Goal: Book appointment/travel/reservation

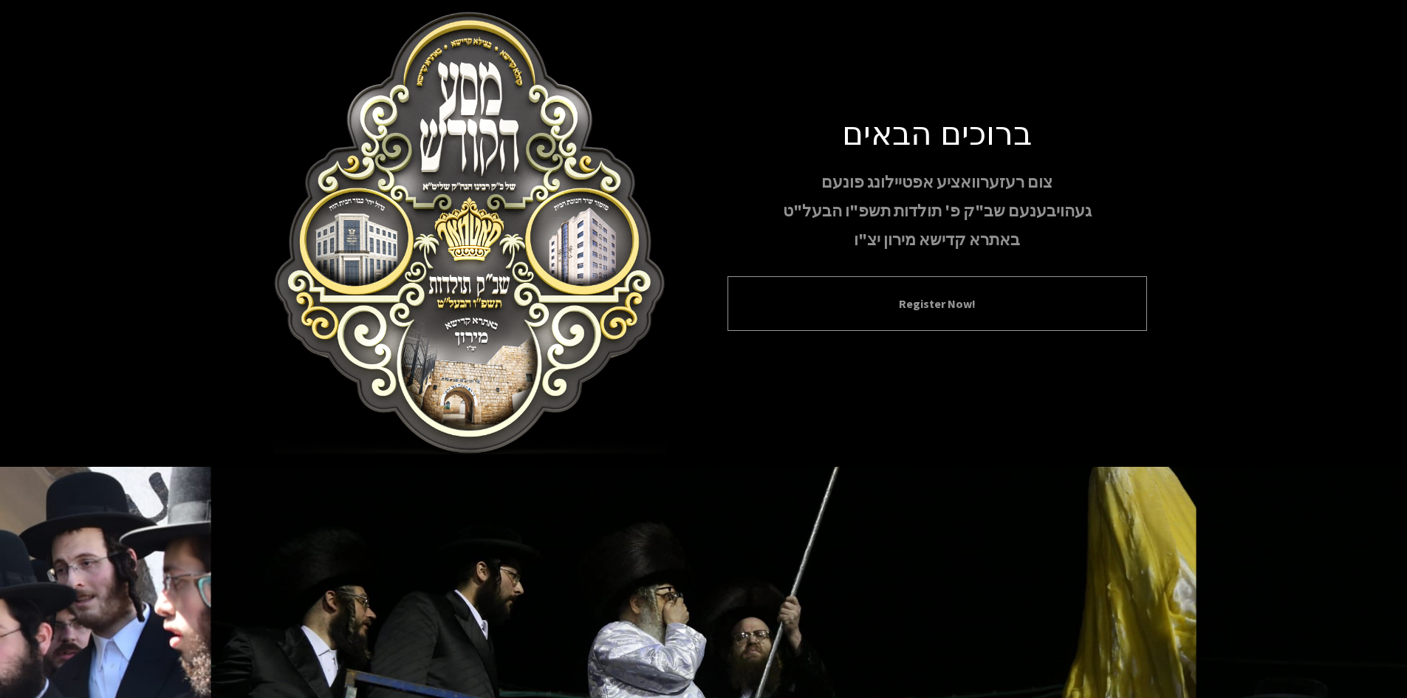
click at [991, 301] on button "Register Now!" at bounding box center [937, 304] width 383 height 18
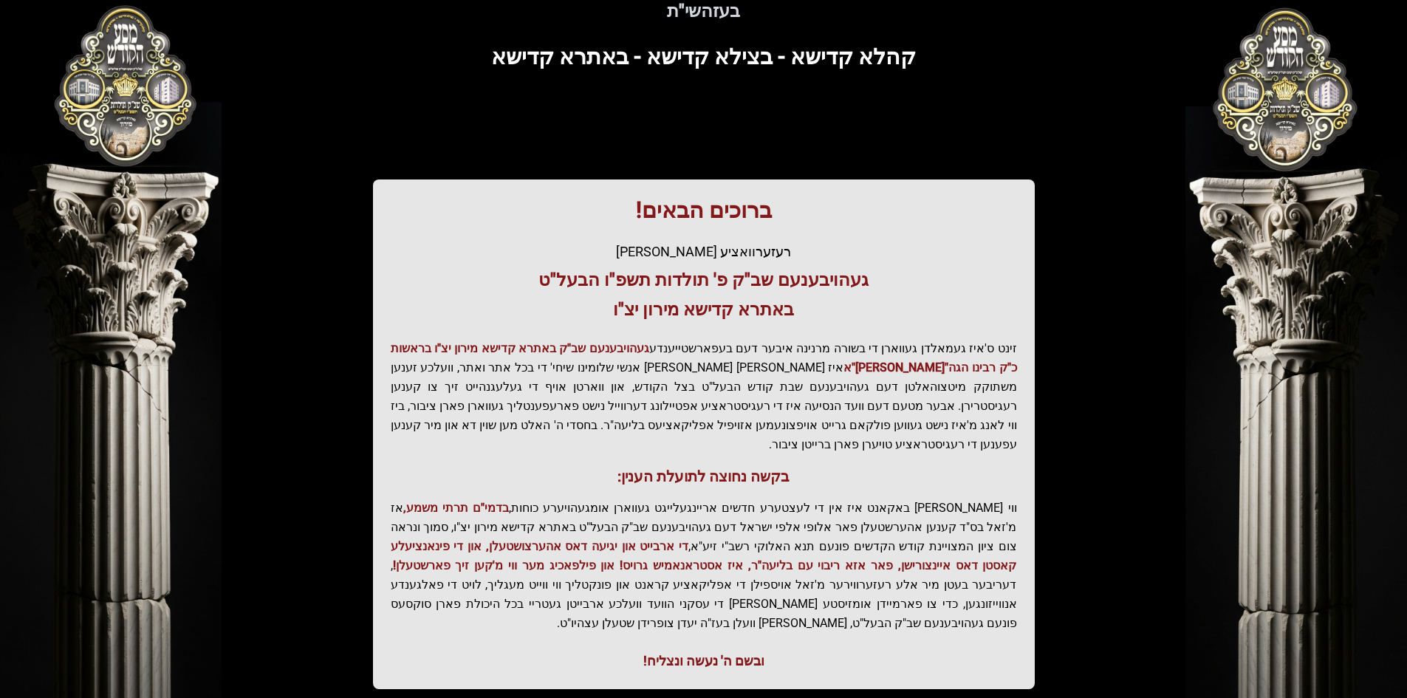
scroll to position [157, 0]
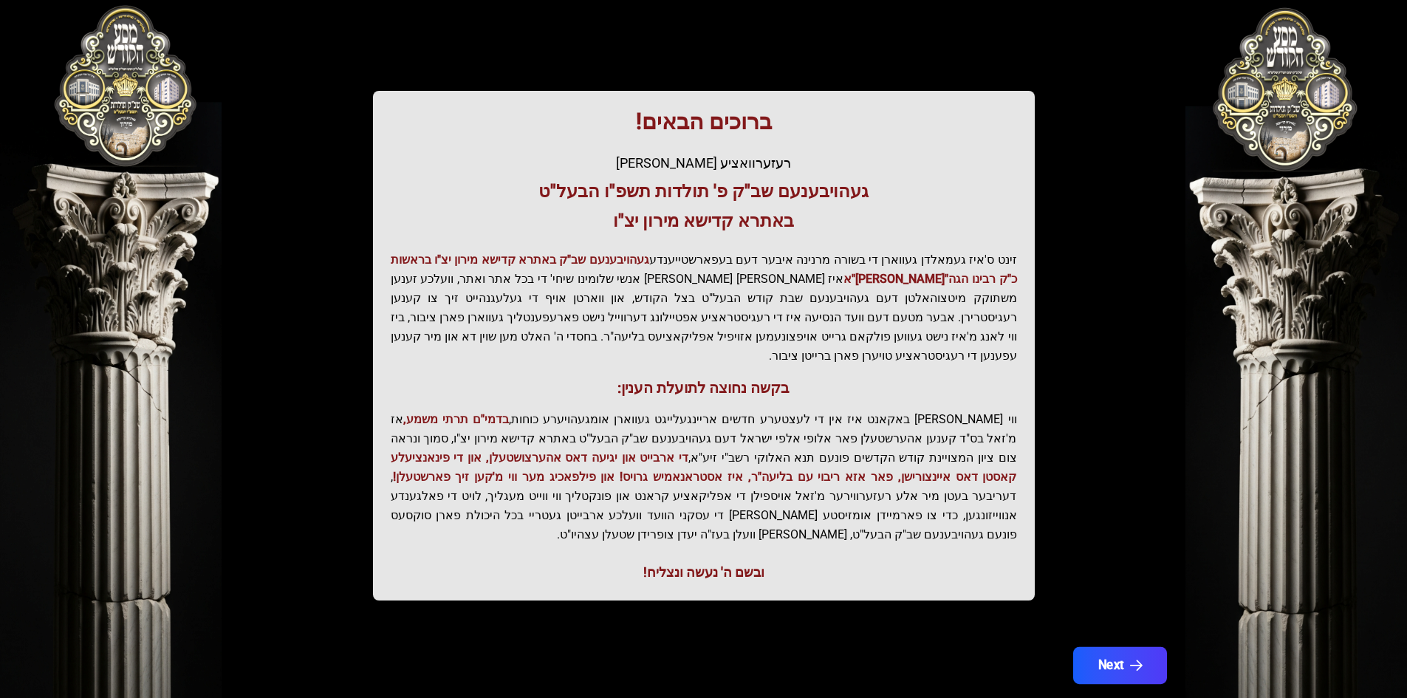
click at [1117, 647] on button "Next" at bounding box center [1119, 665] width 94 height 37
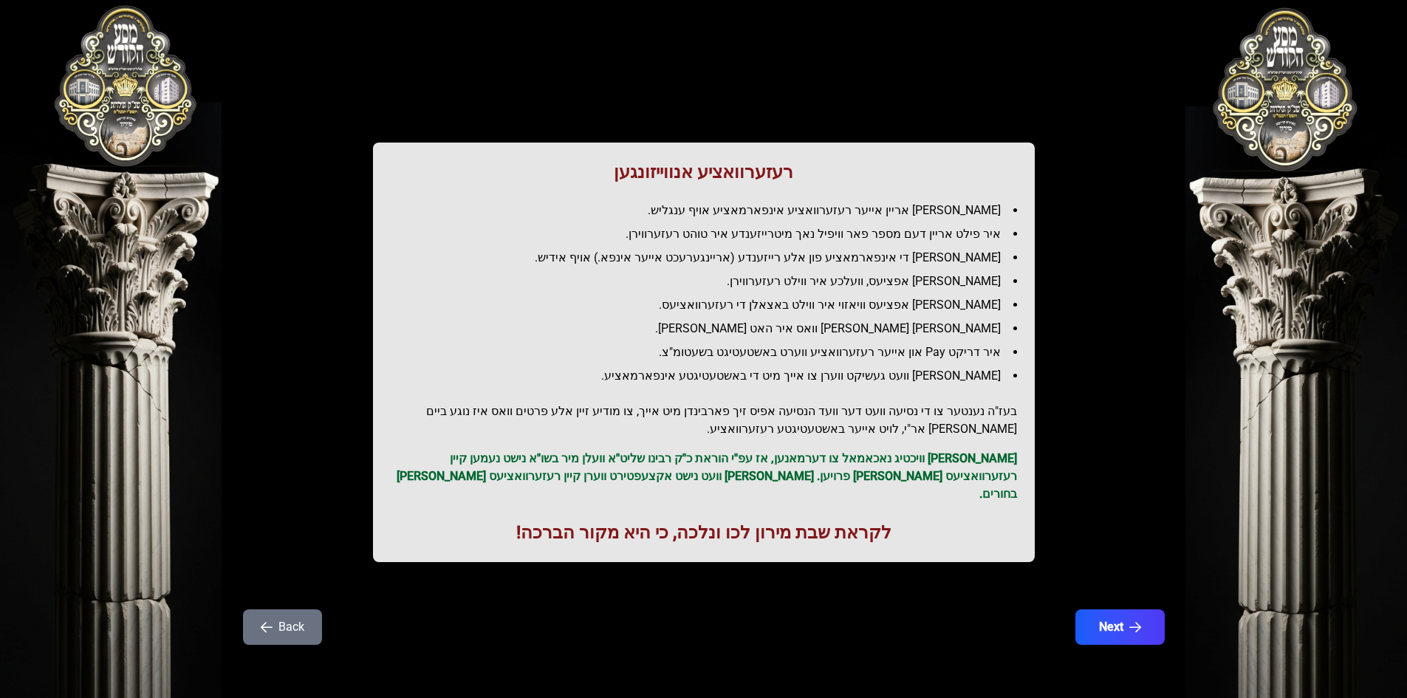
scroll to position [0, 0]
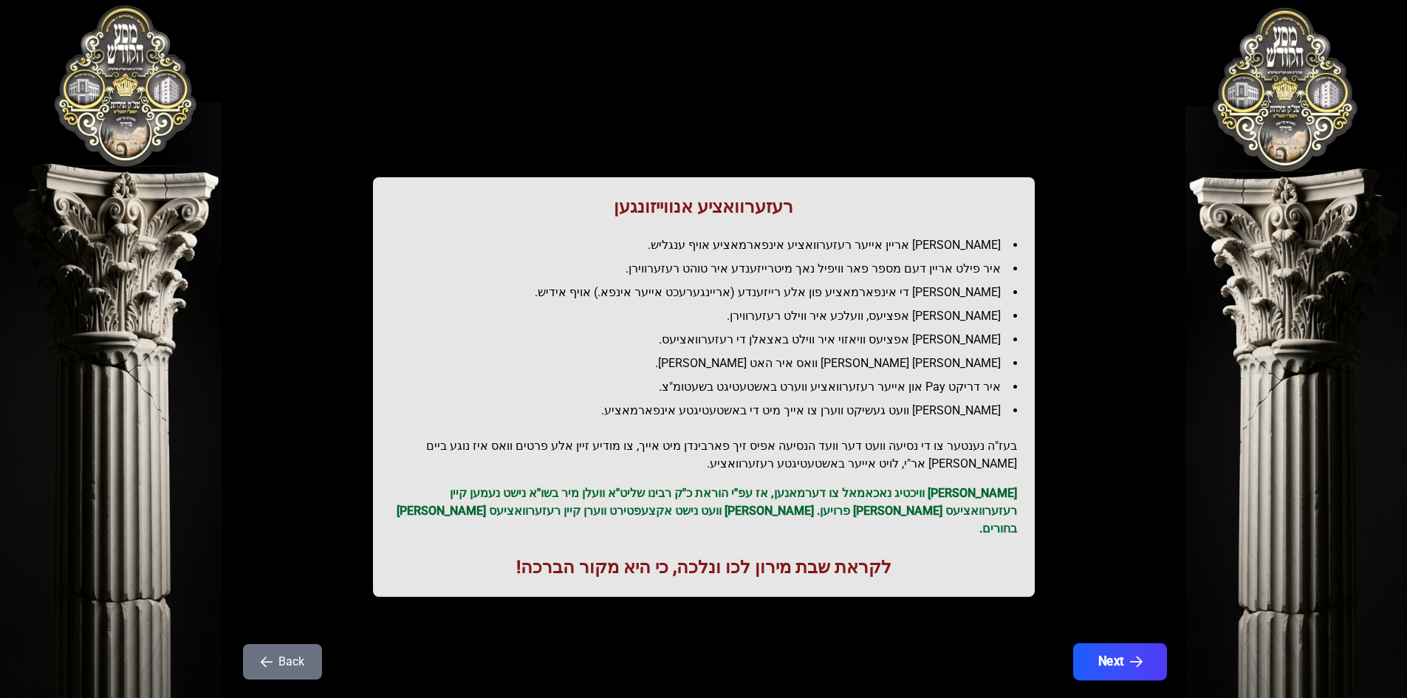
click at [1125, 657] on button "Next" at bounding box center [1119, 661] width 94 height 37
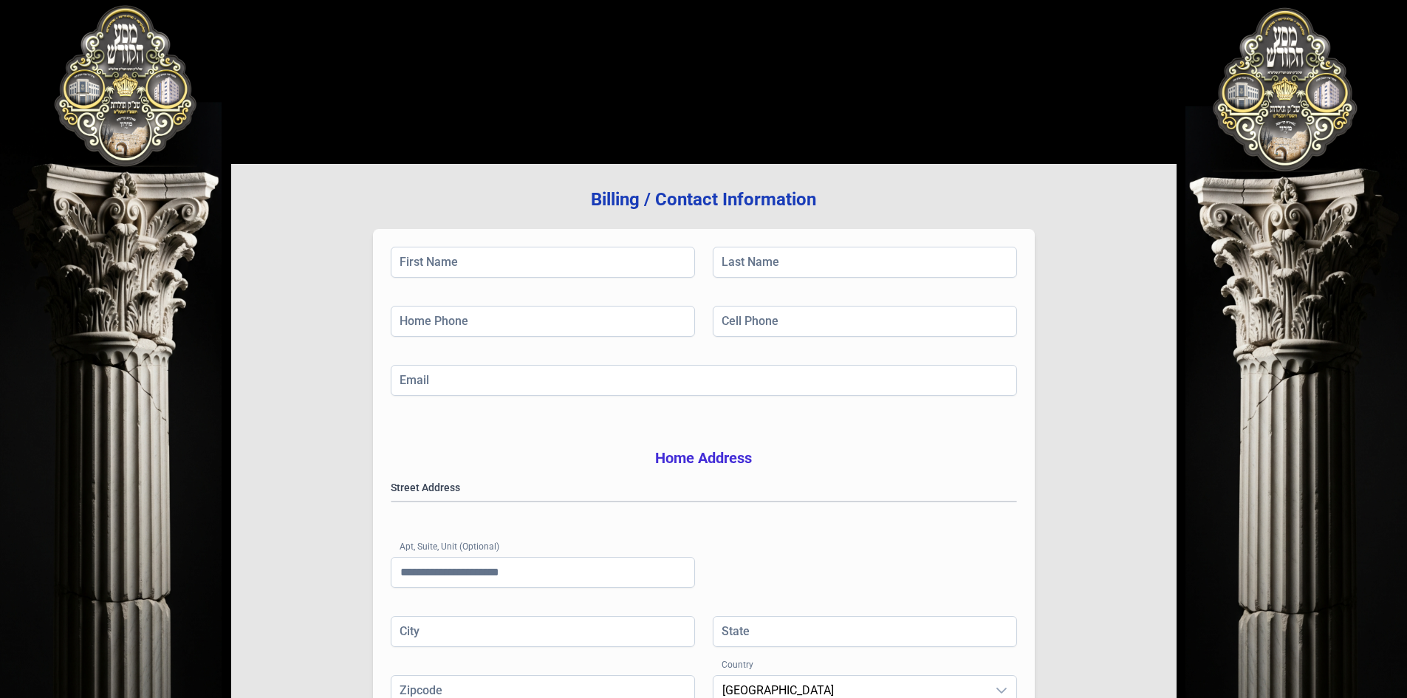
scroll to position [216, 0]
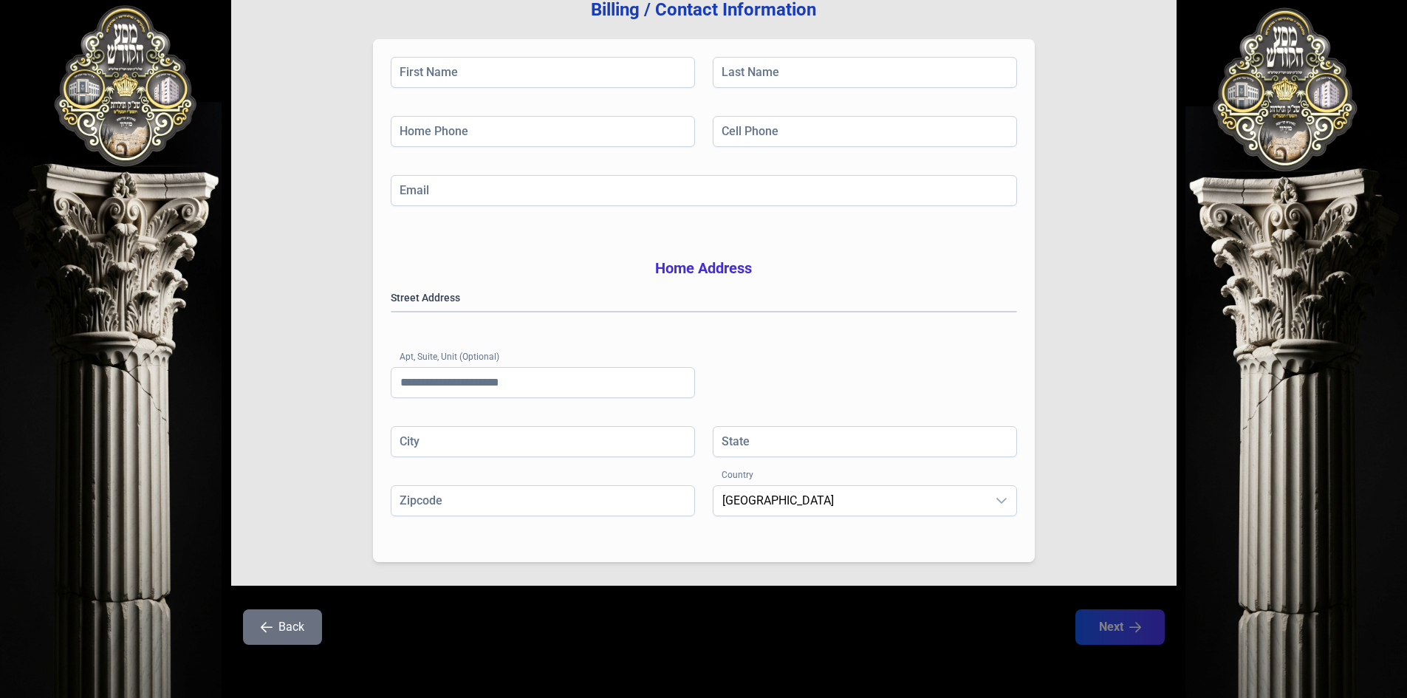
click at [281, 626] on button "Back" at bounding box center [282, 626] width 79 height 35
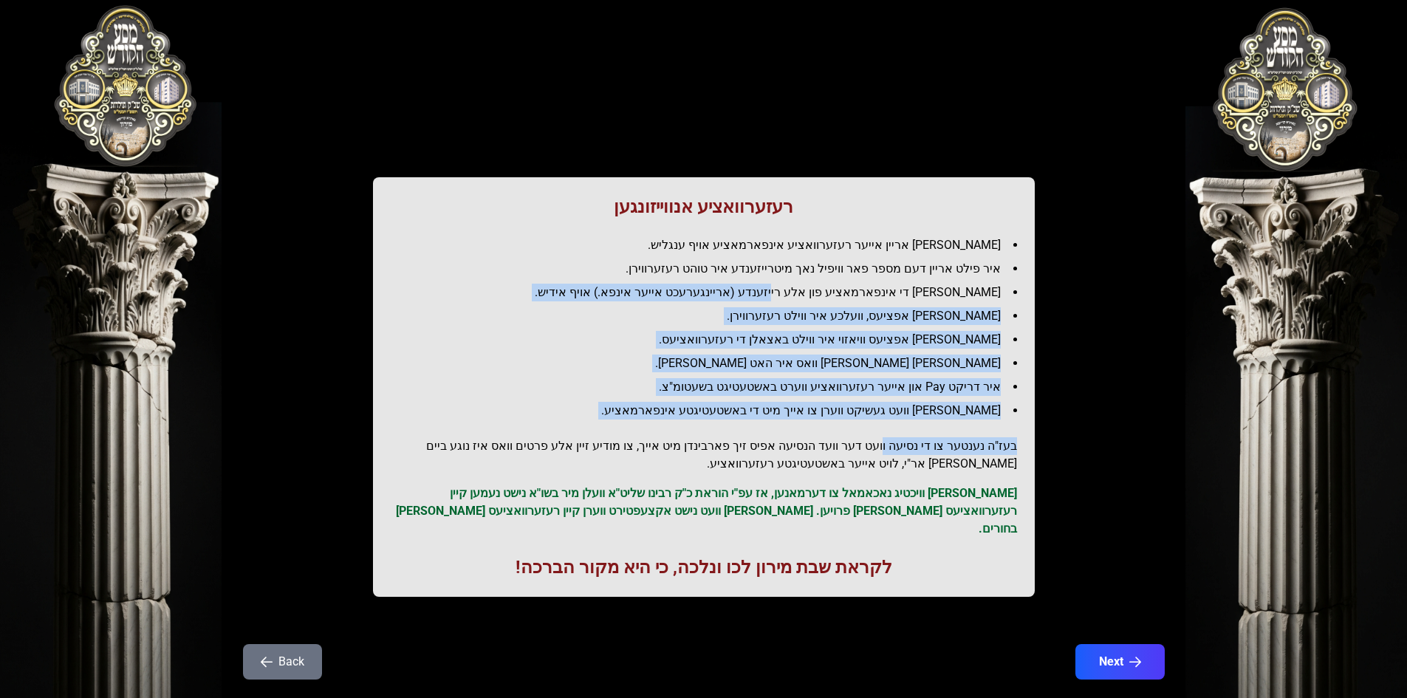
drag, startPoint x: 817, startPoint y: 292, endPoint x: 892, endPoint y: 427, distance: 154.7
click at [892, 427] on div "רעזערוואציע אנווייזונגען איר לייגט אריין אייער רעזערוואציע אינפארמאציע אויף ענג…" at bounding box center [704, 387] width 662 height 420
click at [785, 352] on ul "[PERSON_NAME] אריין אייער רעזערוואציע אינפארמאציע אויף ענגליש. איר פילט אריין ד…" at bounding box center [704, 327] width 626 height 183
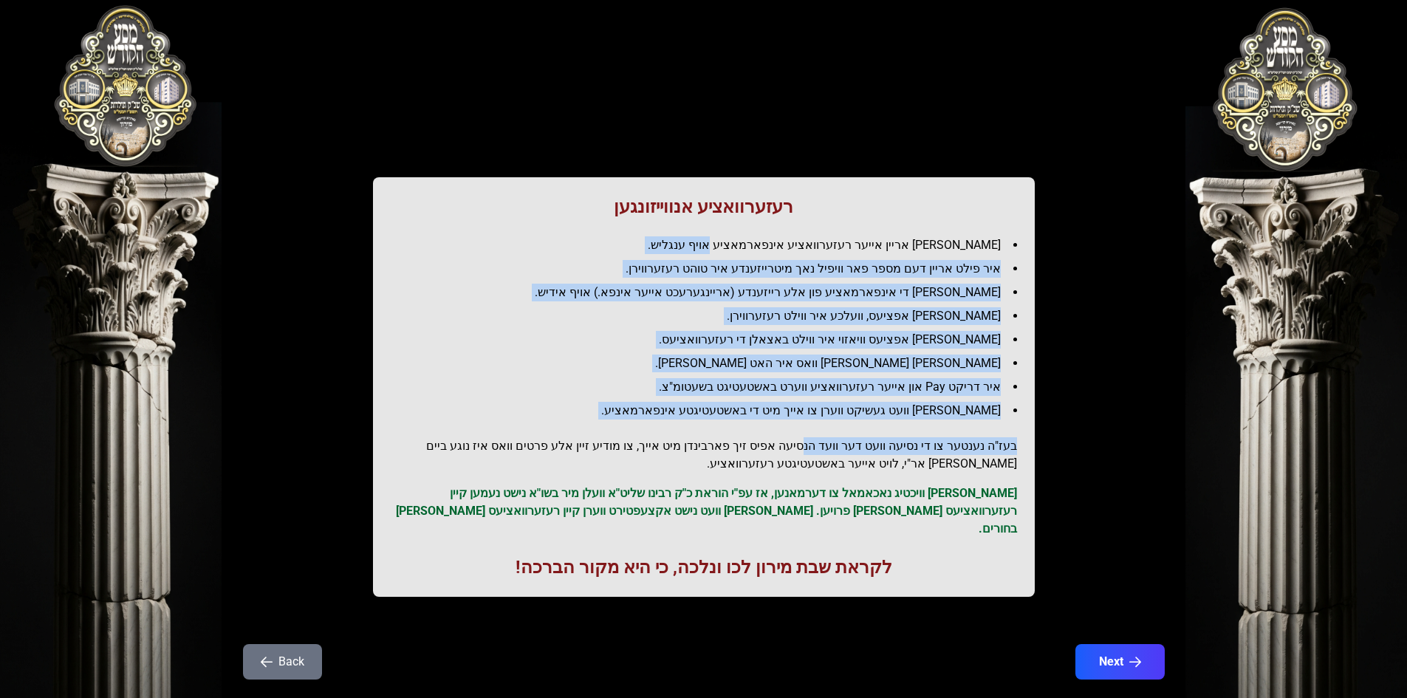
drag, startPoint x: 763, startPoint y: 243, endPoint x: 818, endPoint y: 420, distance: 184.8
click at [818, 420] on div "רעזערוואציע אנווייזונגען איר לייגט אריין אייער רעזערוואציע אינפארמאציע אויף ענג…" at bounding box center [704, 387] width 662 height 420
click at [801, 322] on li "[PERSON_NAME] אפציעס, וועלכע איר ווילט רעזערווירן." at bounding box center [710, 316] width 614 height 18
click at [787, 304] on ul "[PERSON_NAME] אריין אייער רעזערוואציע אינפארמאציע אויף ענגליש. איר פילט אריין ד…" at bounding box center [704, 327] width 626 height 183
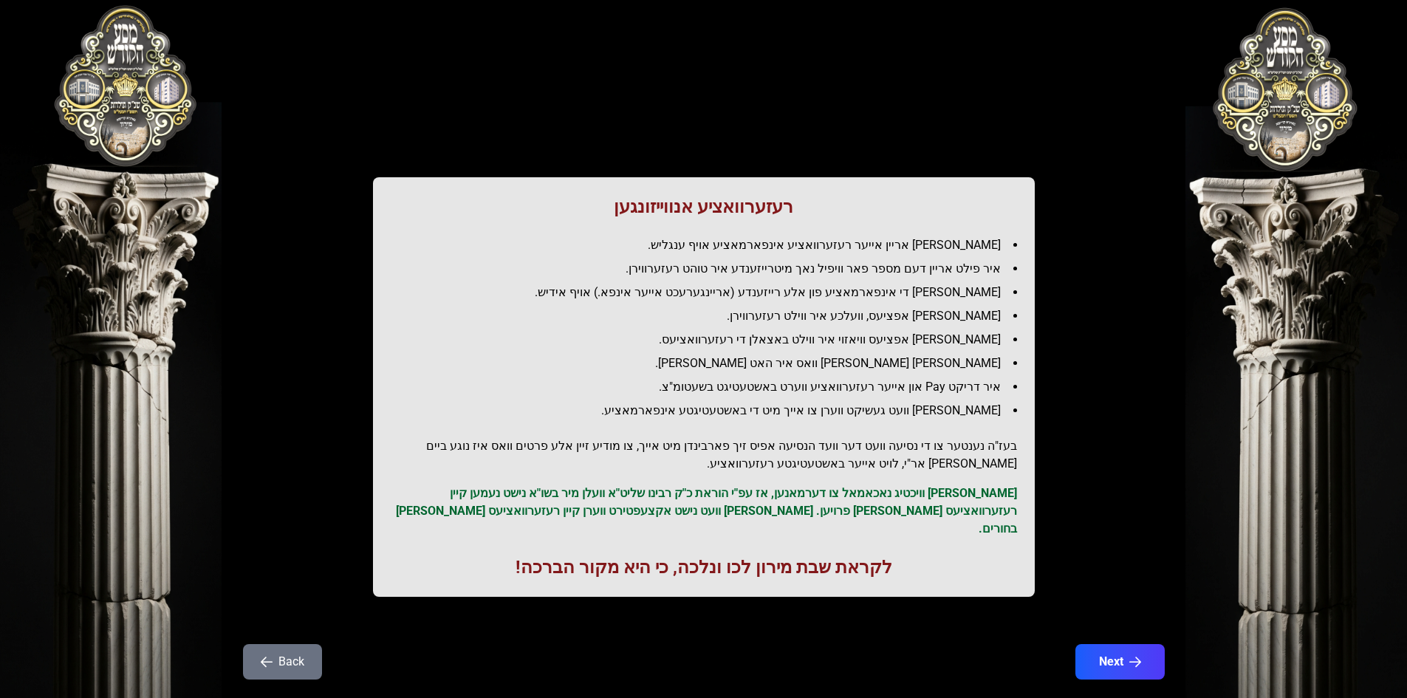
click at [292, 646] on button "Back" at bounding box center [282, 661] width 79 height 35
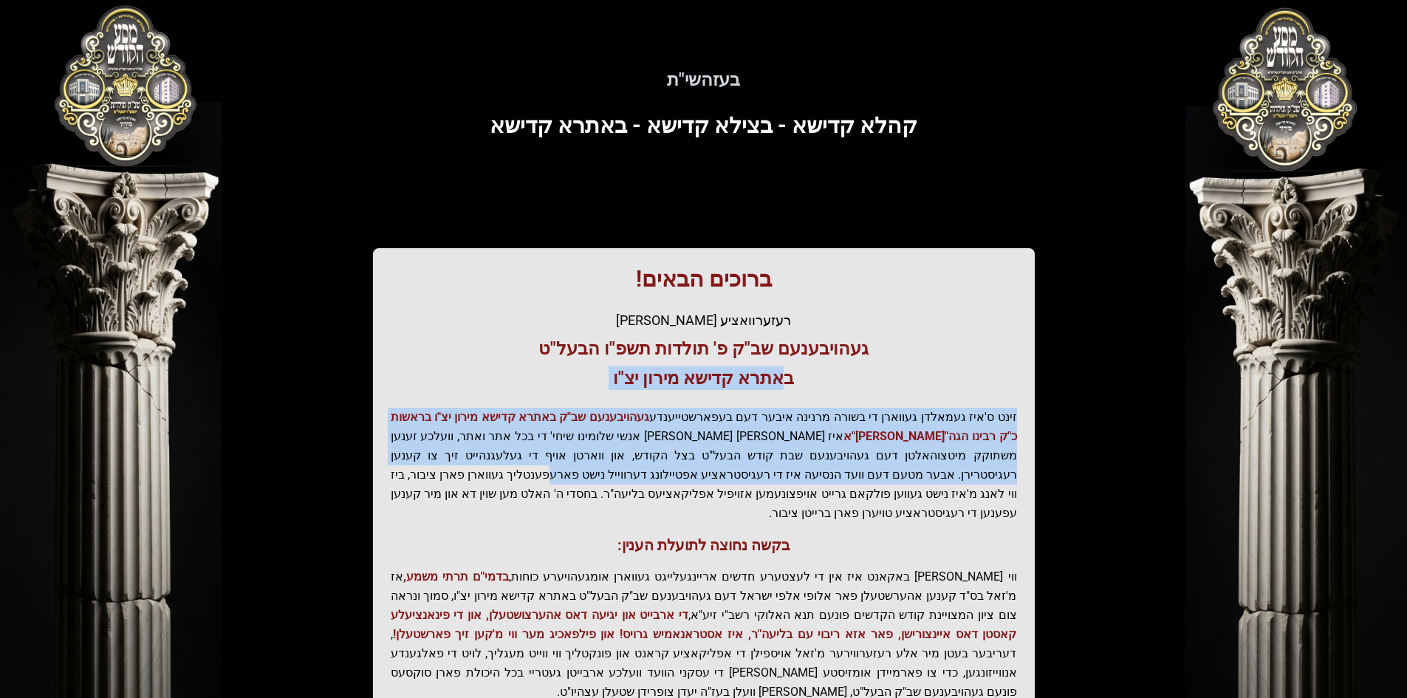
drag, startPoint x: 781, startPoint y: 380, endPoint x: 829, endPoint y: 467, distance: 99.9
click at [829, 467] on div "ברוכים הבאים! רעזערוואציע אפטיילונג פונעם געהויבענעם שב"ק פ' תולדות תשפ"ו הבעל"…" at bounding box center [704, 503] width 662 height 510
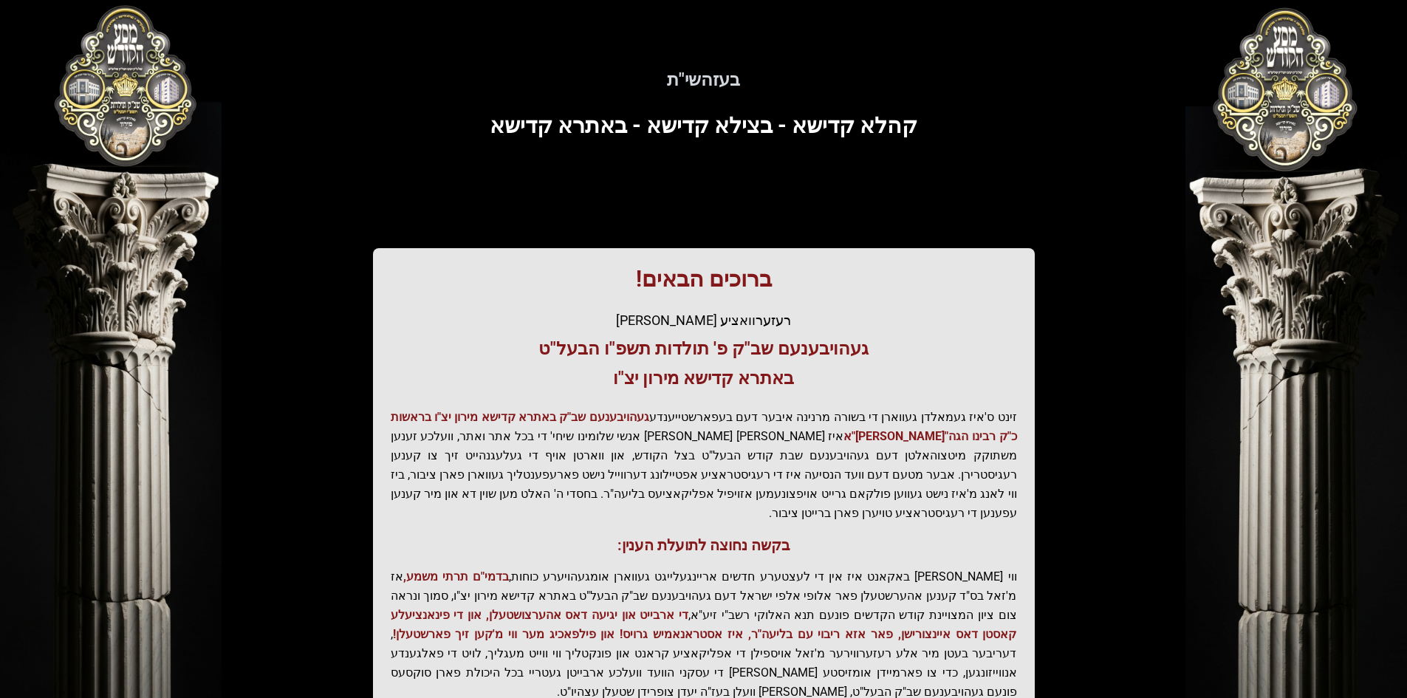
click at [749, 465] on p "זינט ס'איז געמאלדן געווארן די בשורה מרנינה איבער דעם בעפארשטייענדע געהויבענעם ש…" at bounding box center [704, 465] width 626 height 115
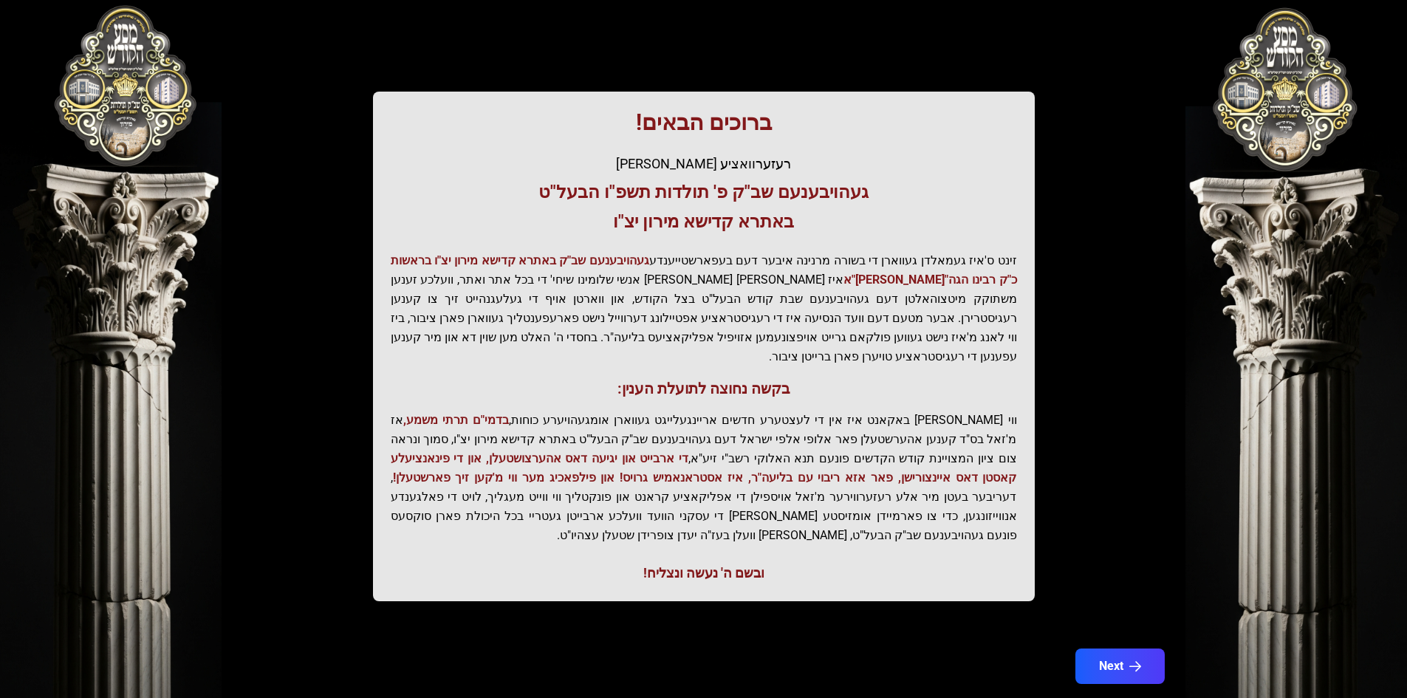
scroll to position [157, 0]
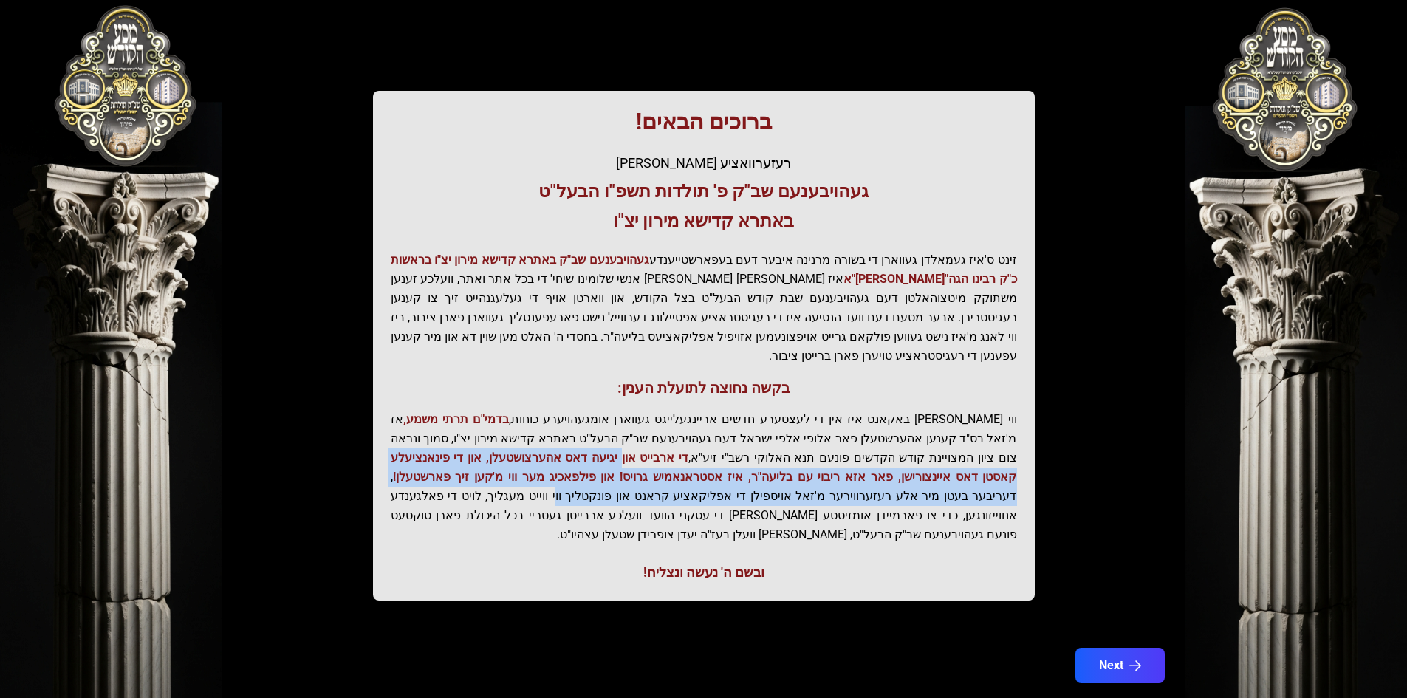
drag, startPoint x: 815, startPoint y: 449, endPoint x: 845, endPoint y: 487, distance: 47.9
click at [858, 482] on p "ווי שוין ברייט באקאנט איז אין די לעצטערע חדשים אריינגעלייגט געווארן אומגעהויערע…" at bounding box center [704, 477] width 626 height 134
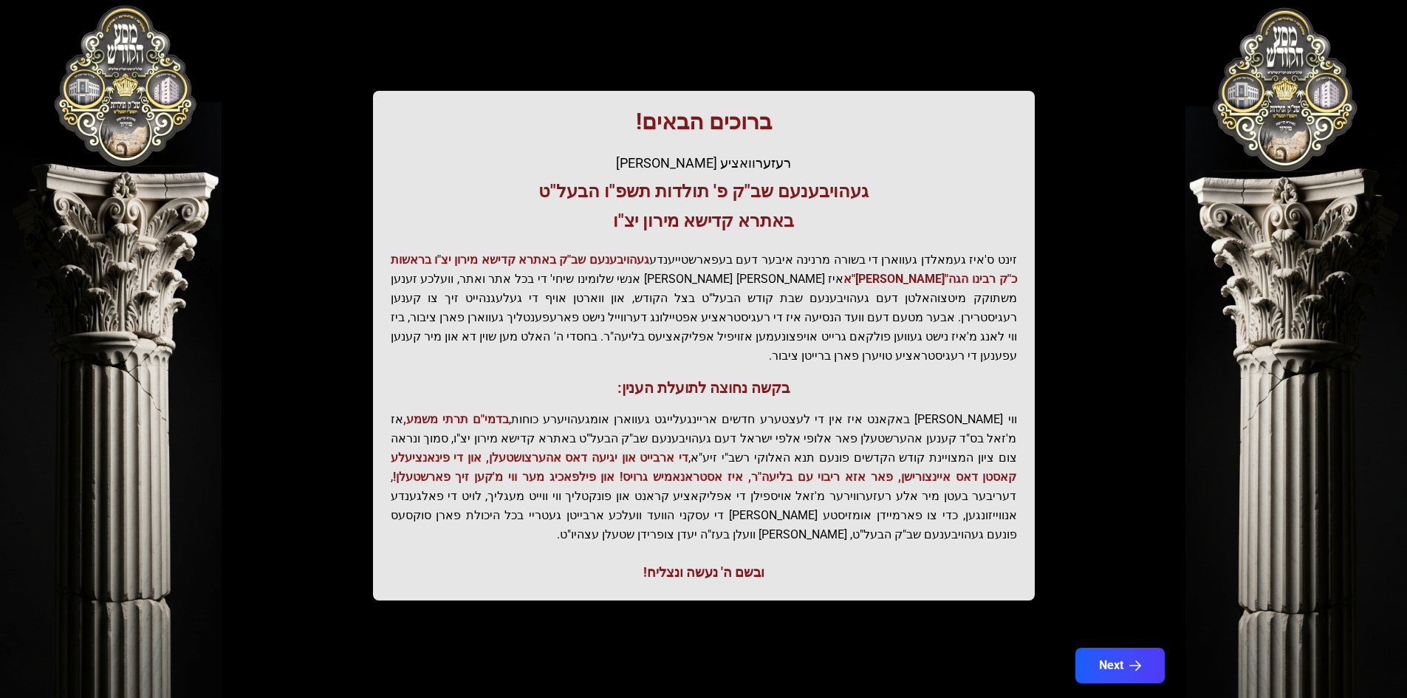
click at [807, 501] on p "ווי שוין ברייט באקאנט איז אין די לעצטערע חדשים אריינגעלייגט געווארן אומגעהויערע…" at bounding box center [704, 477] width 626 height 134
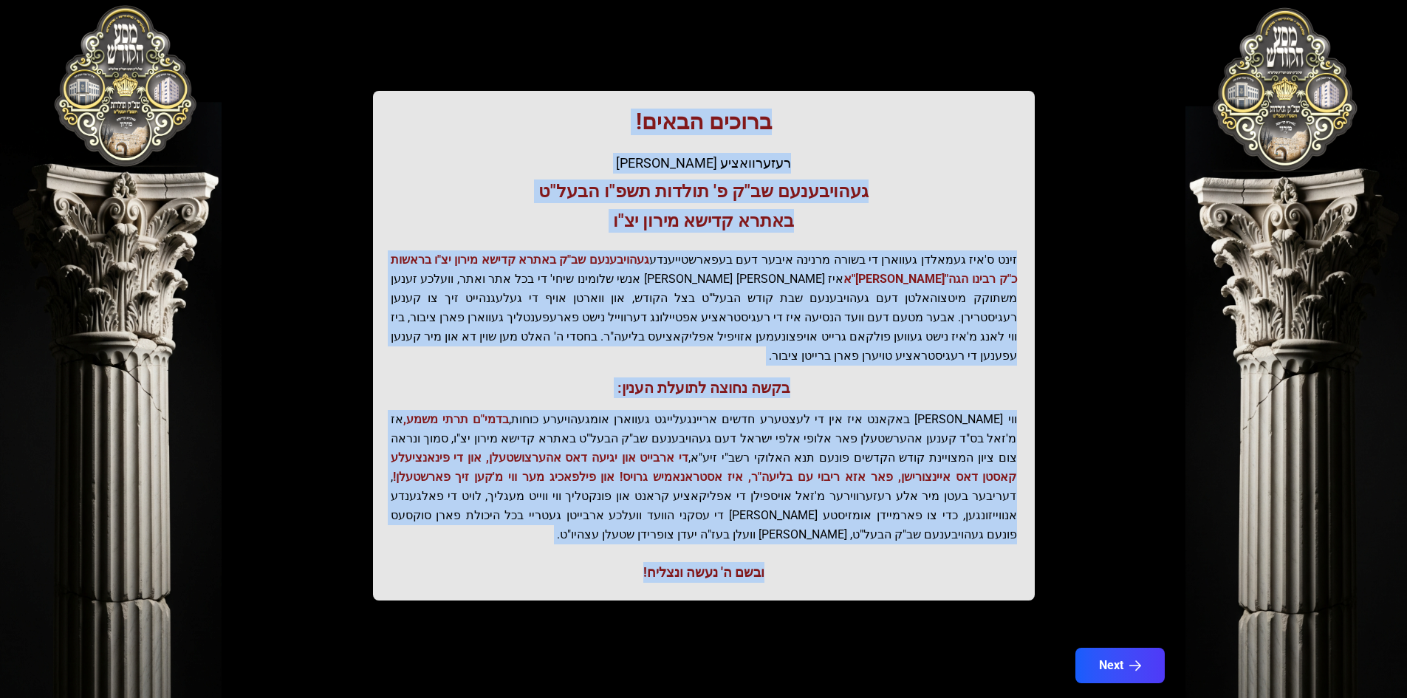
drag, startPoint x: 652, startPoint y: 535, endPoint x: 1065, endPoint y: 50, distance: 637.1
click at [1065, 50] on div "בעזהשי"ת קהלא קדישא - בצילא קדישא - באתרא קדישא ברוכים הבאים! רעזערוואציע אפטיי…" at bounding box center [703, 251] width 945 height 746
click at [956, 120] on h1 "ברוכים הבאים!" at bounding box center [704, 122] width 626 height 27
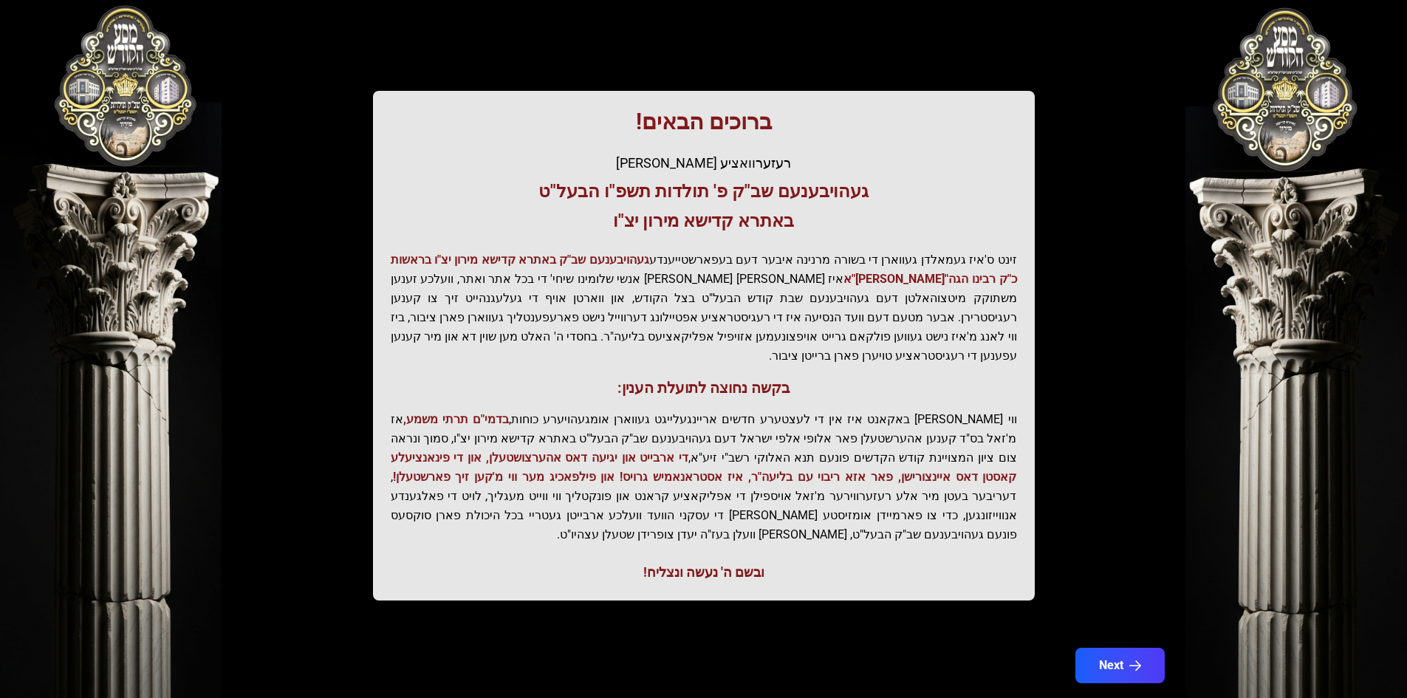
click at [815, 145] on div "ברוכים הבאים! רעזערוואציע אפטיילונג פונעם געהויבענעם שב"ק פ' תולדות תשפ"ו הבעל"…" at bounding box center [704, 346] width 662 height 510
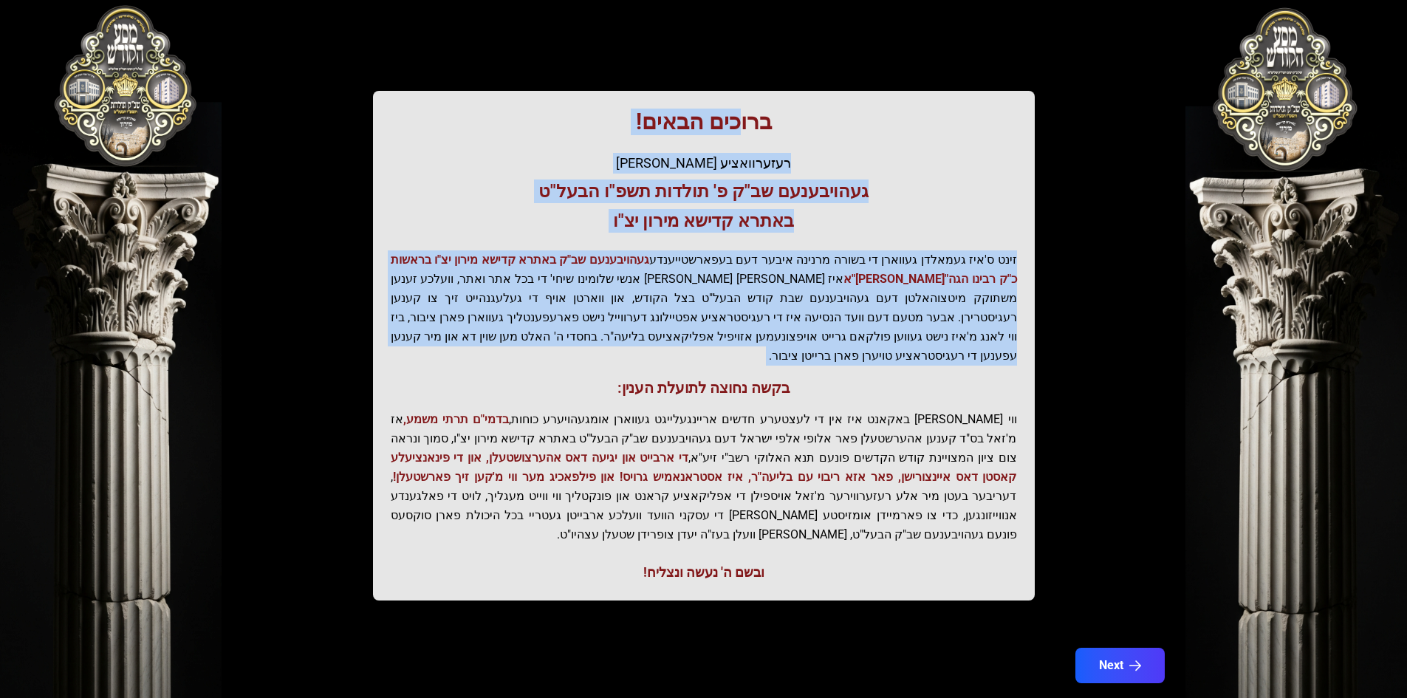
drag, startPoint x: 739, startPoint y: 131, endPoint x: 809, endPoint y: 375, distance: 253.6
click at [806, 376] on div "ברוכים הבאים! רעזערוואציע אפטיילונג פונעם געהויבענעם שב"ק פ' תולדות תשפ"ו הבעל"…" at bounding box center [704, 346] width 662 height 510
click at [809, 377] on h3 "בקשה נחוצה לתועלת הענין:" at bounding box center [704, 387] width 626 height 21
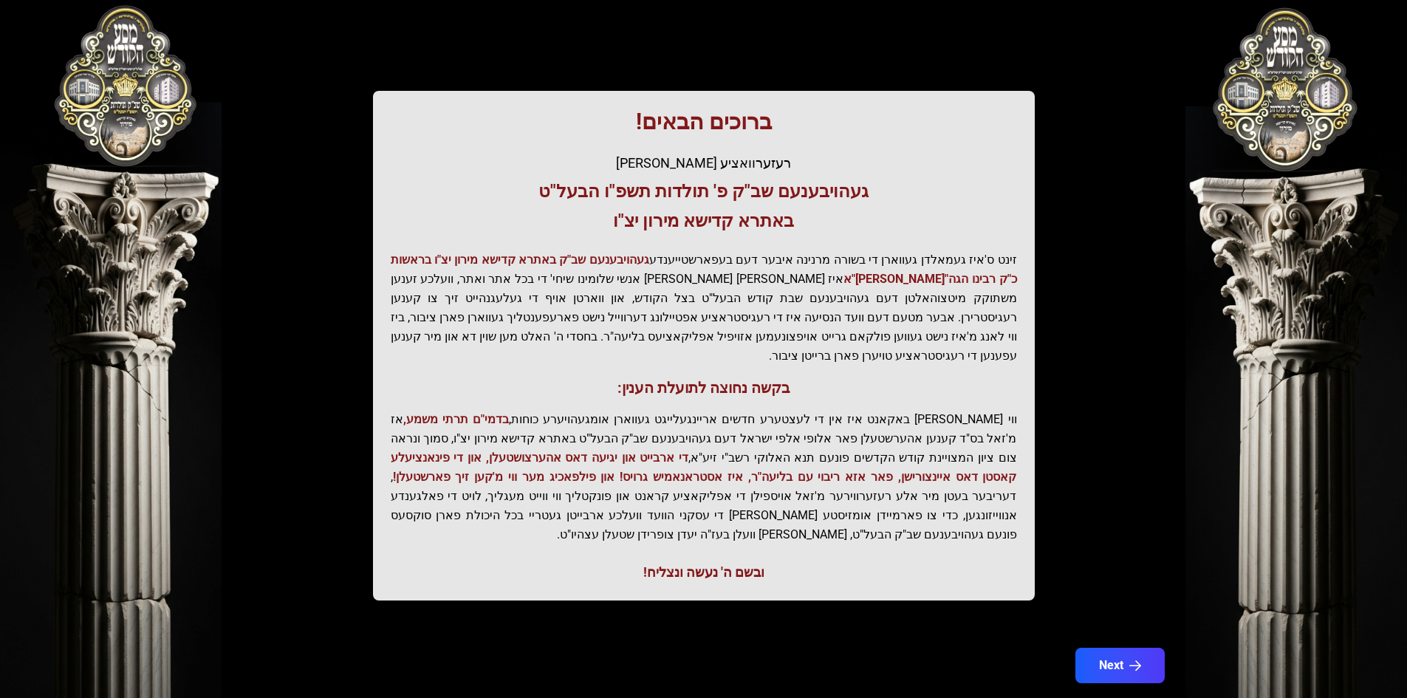
click at [815, 410] on p "ווי שוין ברייט באקאנט איז אין די לעצטערע חדשים אריינגעלייגט געווארן אומגעהויערע…" at bounding box center [704, 477] width 626 height 134
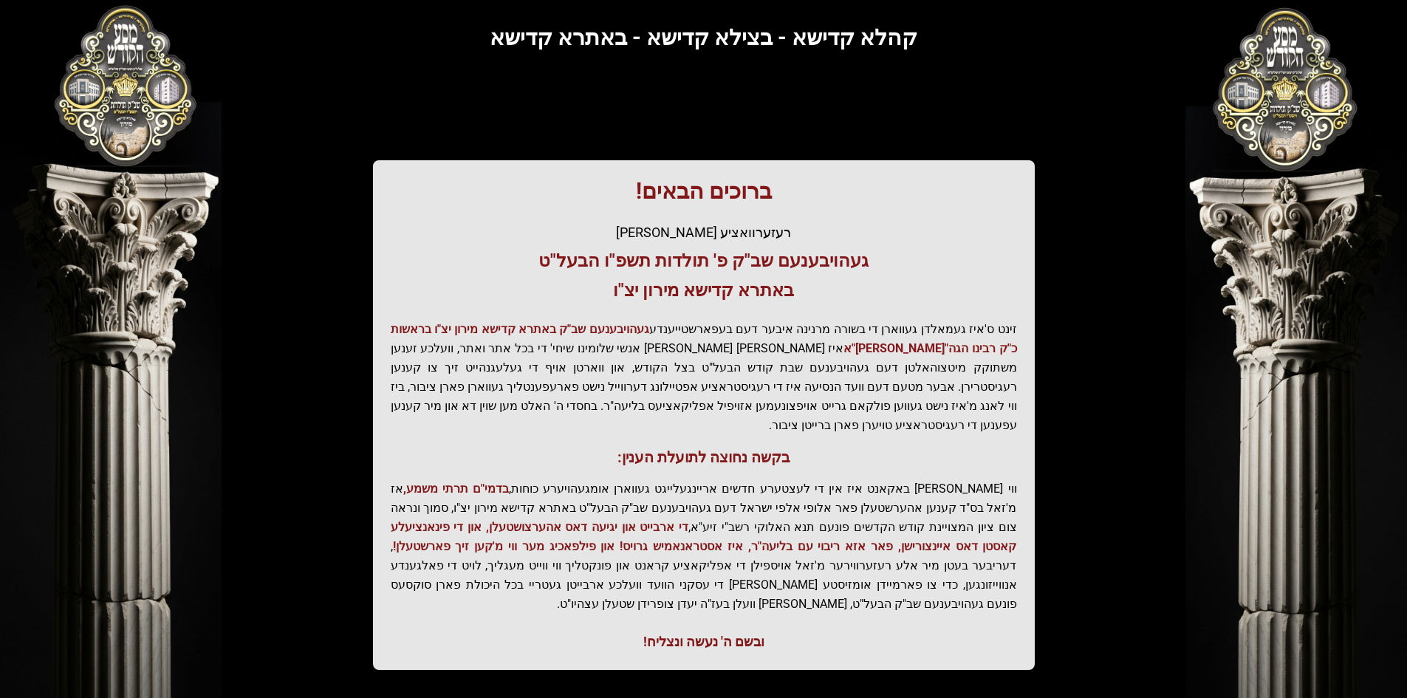
scroll to position [83, 0]
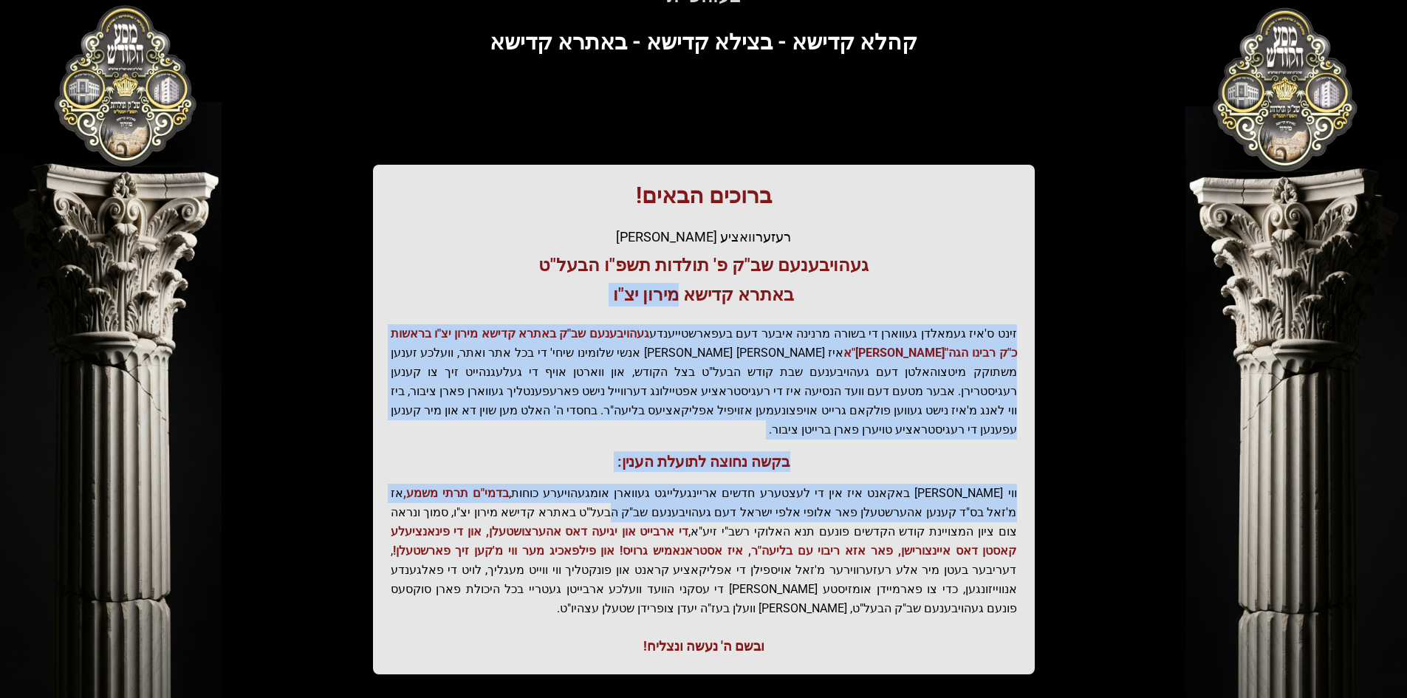
drag, startPoint x: 685, startPoint y: 331, endPoint x: 743, endPoint y: 486, distance: 165.5
click at [743, 486] on div "ברוכים הבאים! רעזערוואציע אפטיילונג פונעם געהויבענעם שב"ק פ' תולדות תשפ"ו הבעל"…" at bounding box center [704, 420] width 662 height 510
click at [725, 376] on p "זינט ס'איז געמאלדן געווארן די בשורה מרנינה איבער דעם בעפארשטייענדע געהויבענעם ש…" at bounding box center [704, 381] width 626 height 115
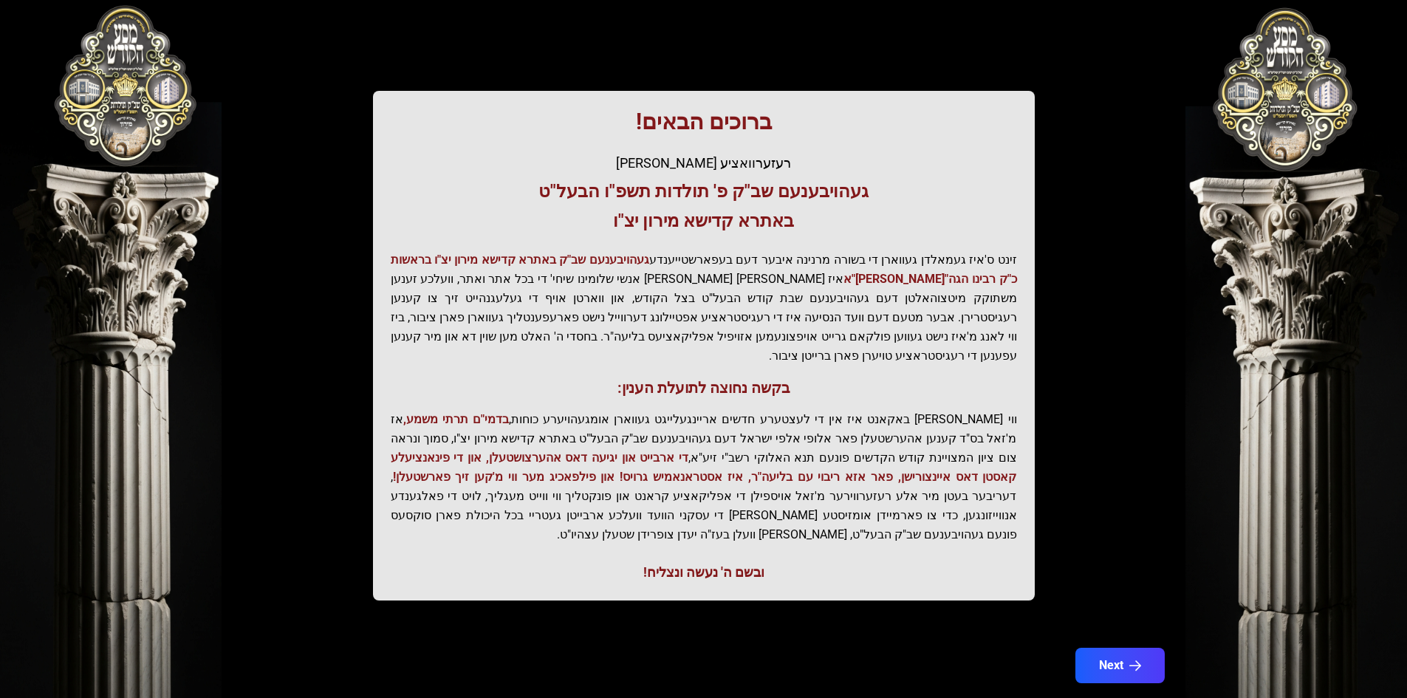
scroll to position [0, 0]
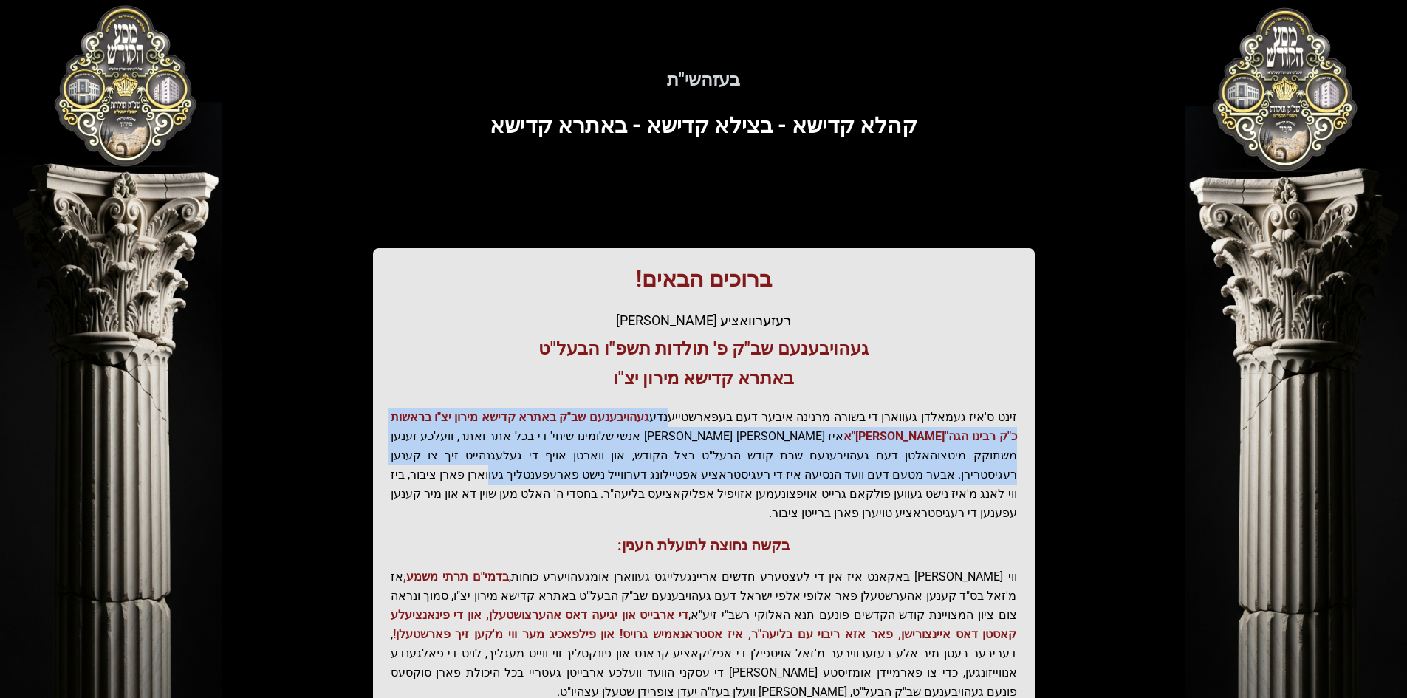
drag, startPoint x: 689, startPoint y: 402, endPoint x: 767, endPoint y: 476, distance: 108.1
click at [767, 476] on div "ברוכים הבאים! רעזערוואציע אפטיילונג פונעם געהויבענעם שב"ק פ' תולדות תשפ"ו הבעל"…" at bounding box center [704, 503] width 662 height 510
click at [767, 476] on p "זינט ס'איז געמאלדן געווארן די בשורה מרנינה איבער דעם בעפארשטייענדע געהויבענעם ש…" at bounding box center [704, 465] width 626 height 115
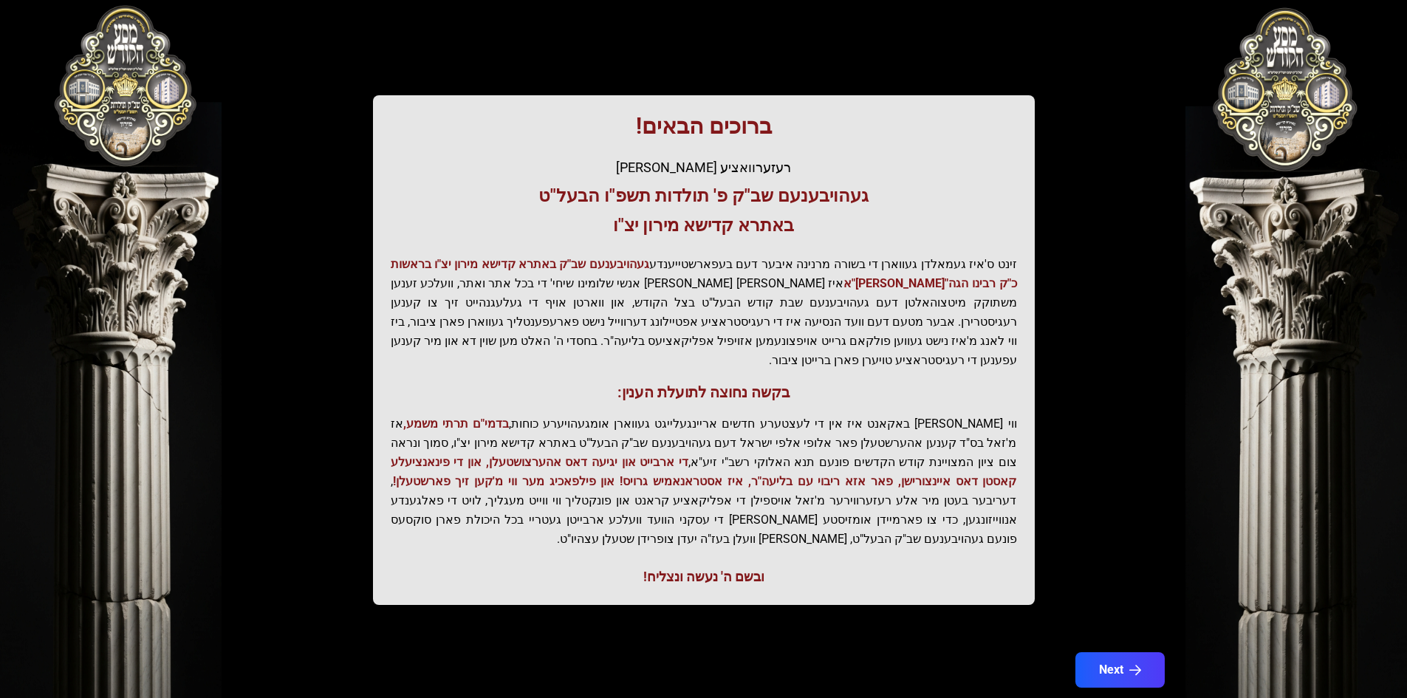
scroll to position [157, 0]
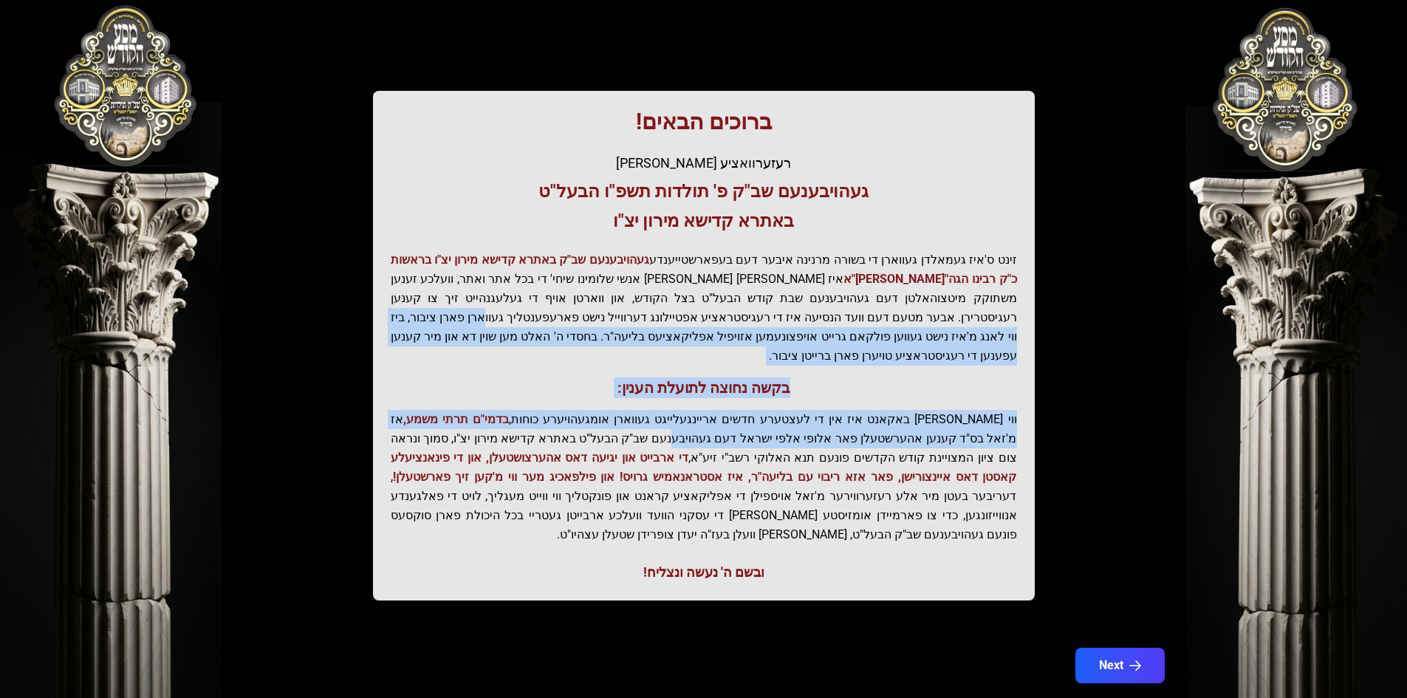
drag, startPoint x: 759, startPoint y: 308, endPoint x: 799, endPoint y: 416, distance: 115.0
click at [799, 415] on div "ברוכים הבאים! רעזערוואציע אפטיילונג פונעם געהויבענעם שב"ק פ' תולדות תשפ"ו הבעל"…" at bounding box center [704, 346] width 662 height 510
